Goal: Task Accomplishment & Management: Manage account settings

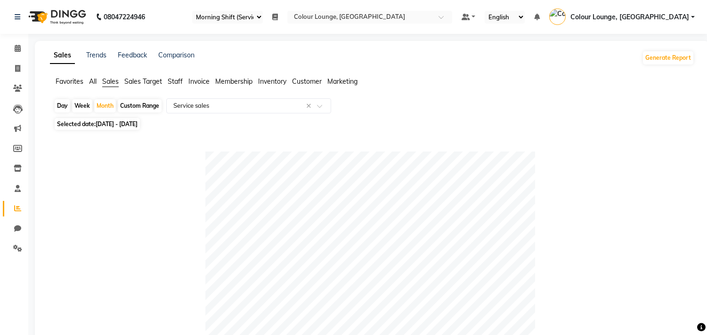
select select "75"
select select "full_report"
select select "csv"
click at [666, 0] on nav "08047224946 Select Register Evening Shift (Service) Morning Shift (Service) Dai…" at bounding box center [353, 17] width 707 height 34
click at [661, 11] on link "Colour Lounge, [GEOGRAPHIC_DATA]" at bounding box center [622, 17] width 146 height 16
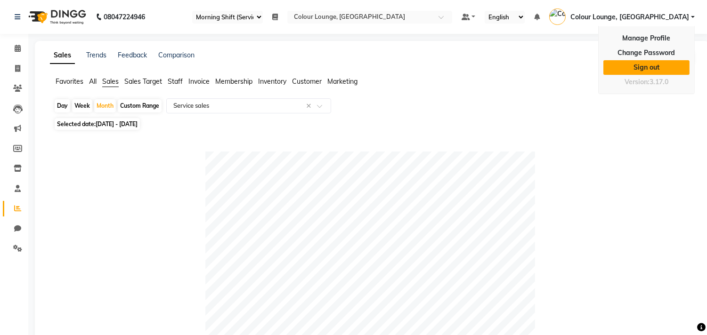
click at [652, 69] on link "Sign out" at bounding box center [646, 67] width 86 height 15
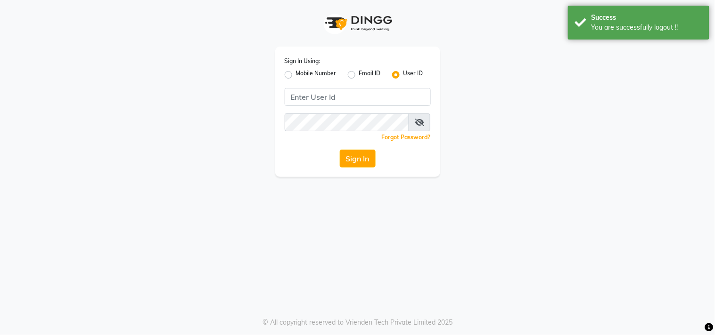
click at [292, 76] on div "Mobile Number" at bounding box center [311, 74] width 52 height 11
click at [369, 96] on input "Username" at bounding box center [358, 97] width 146 height 18
click at [306, 76] on label "Mobile Number" at bounding box center [316, 74] width 41 height 11
click at [302, 75] on input "Mobile Number" at bounding box center [299, 72] width 6 height 6
radio input "true"
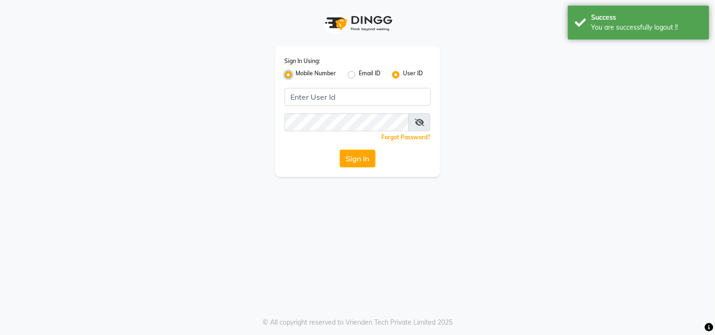
radio input "false"
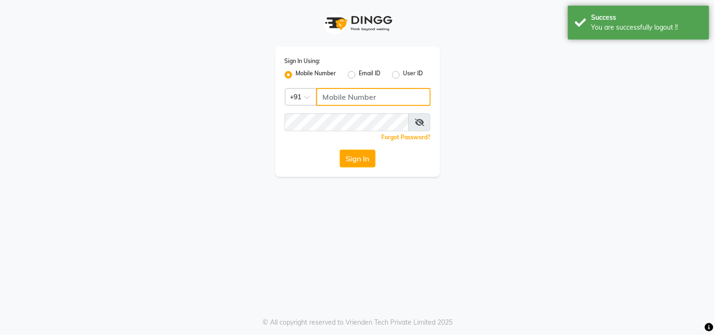
click at [358, 102] on input "Username" at bounding box center [373, 97] width 114 height 18
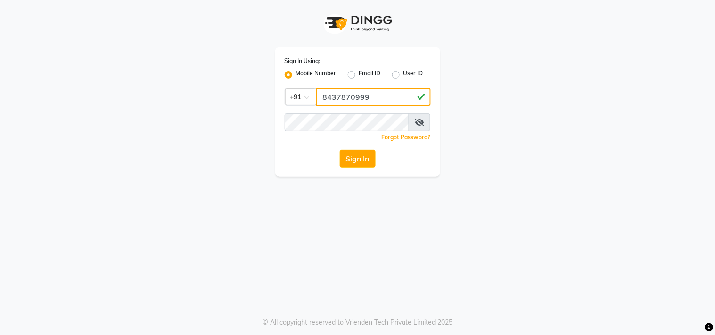
type input "8437870999"
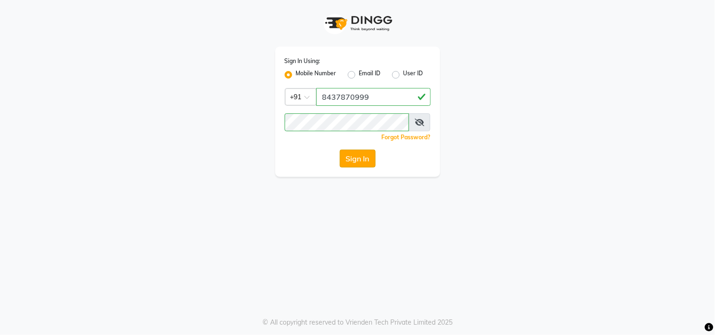
click at [363, 166] on button "Sign In" at bounding box center [358, 159] width 36 height 18
